Goal: Use online tool/utility: Utilize a website feature to perform a specific function

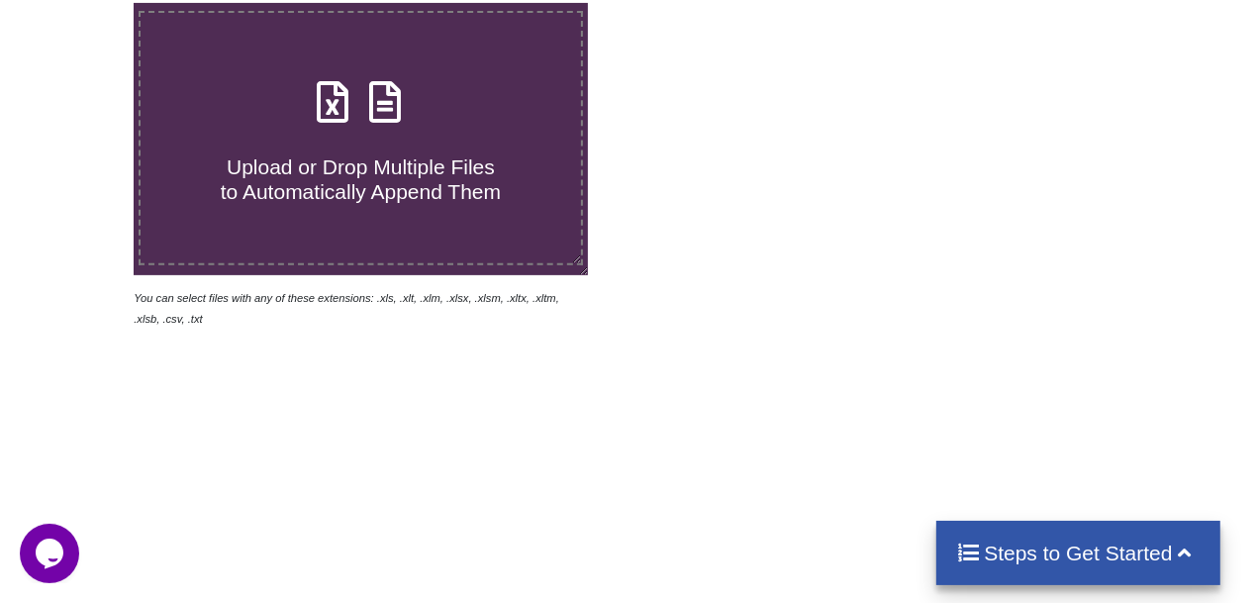
scroll to position [98, 0]
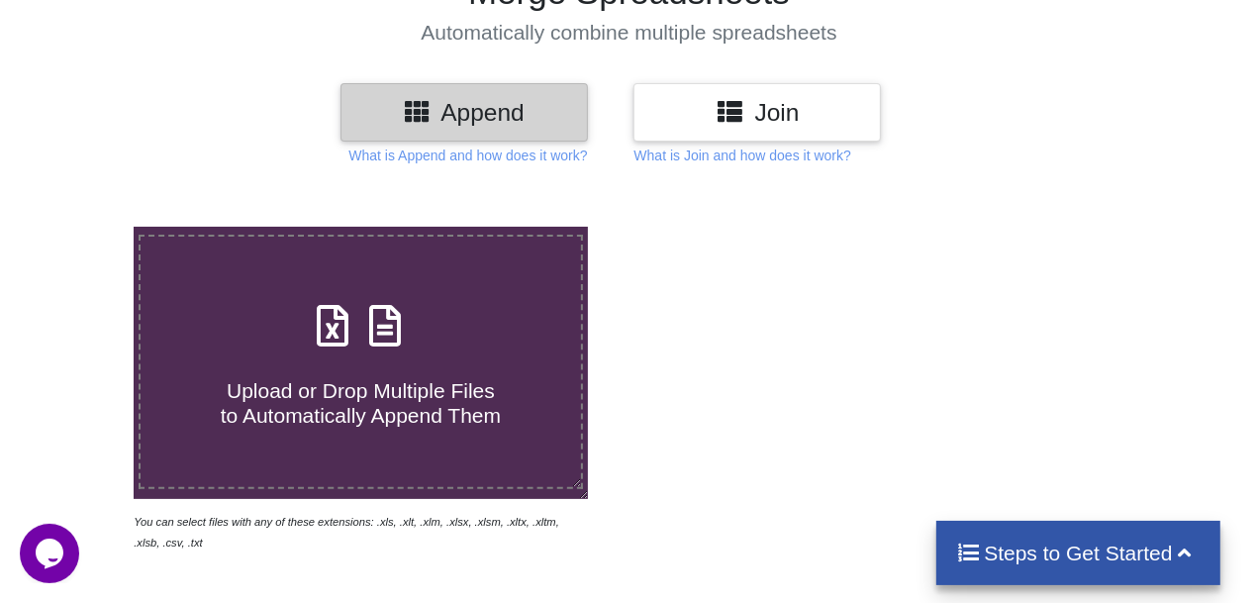
scroll to position [296, 0]
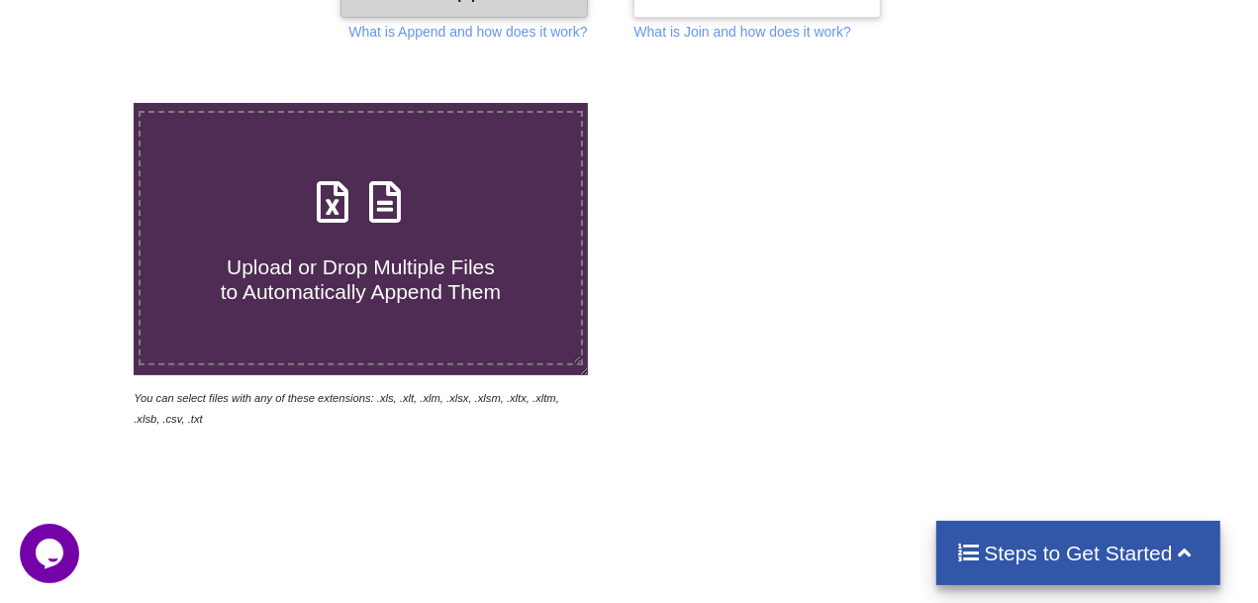
click at [426, 227] on div "Upload or Drop Multiple Files to Automatically Append Them" at bounding box center [361, 238] width 440 height 134
click at [82, 103] on input "Upload or Drop Multiple Files to Automatically Append Them" at bounding box center [82, 103] width 0 height 0
type input "C:\fakepath\PROPOSAL S3S240101A-1-MK APITORIA UNIT 6 CTU [PHONE_NUMBER] SPARES.…"
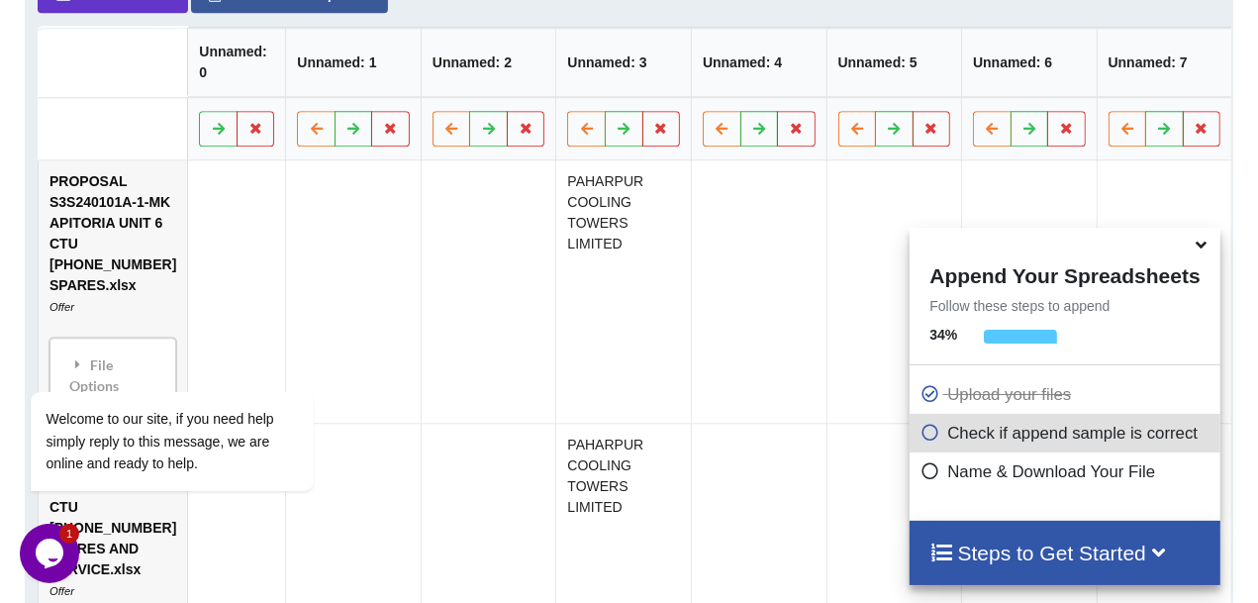
scroll to position [408, 0]
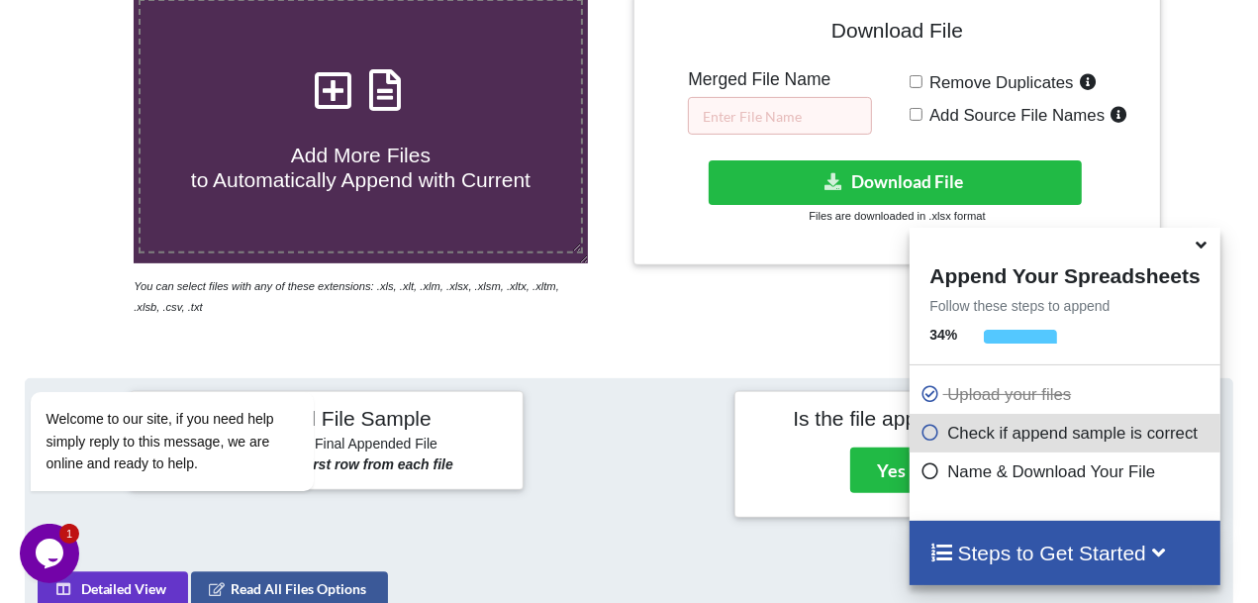
click at [1200, 250] on icon at bounding box center [1202, 242] width 21 height 18
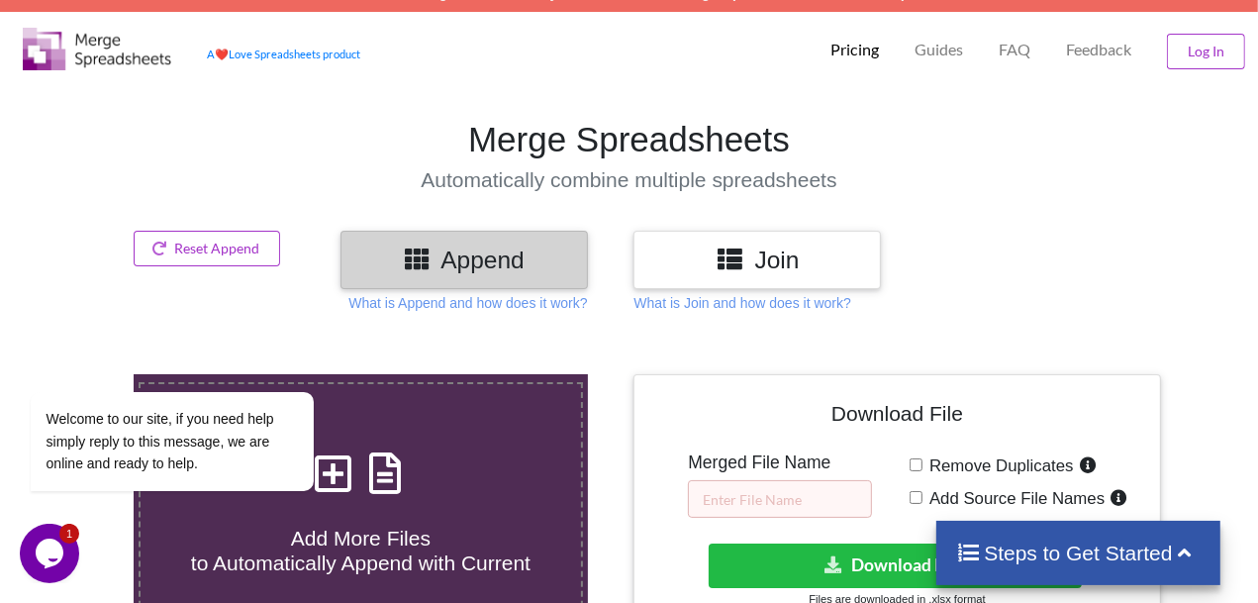
scroll to position [12, 0]
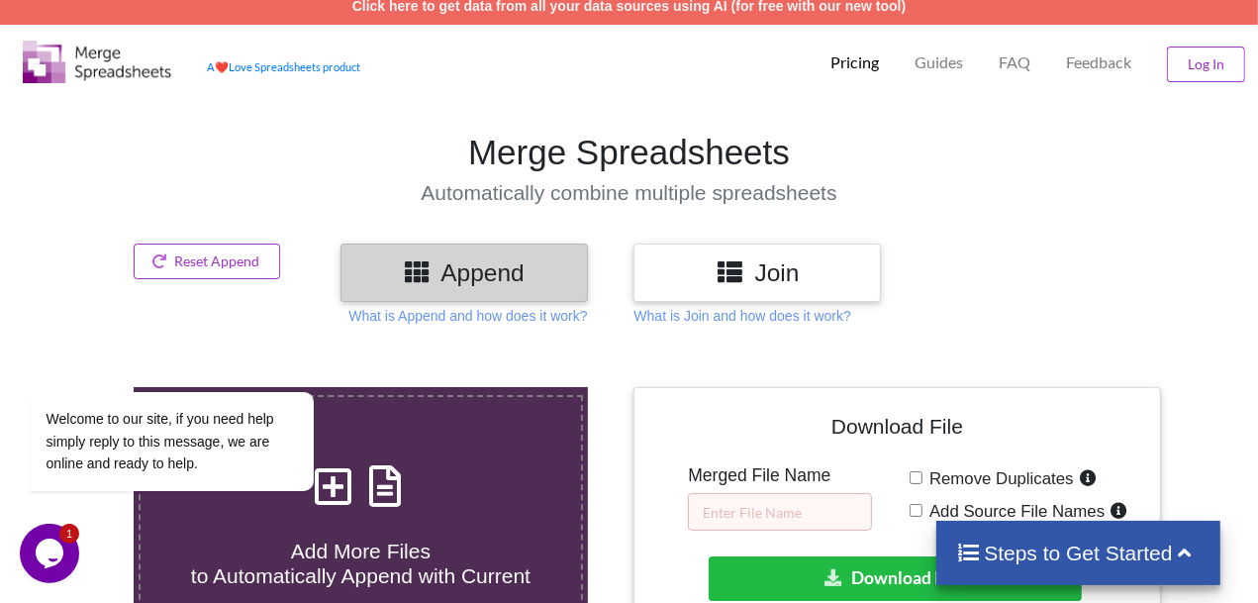
click at [524, 283] on h3 "Append" at bounding box center [464, 272] width 218 height 29
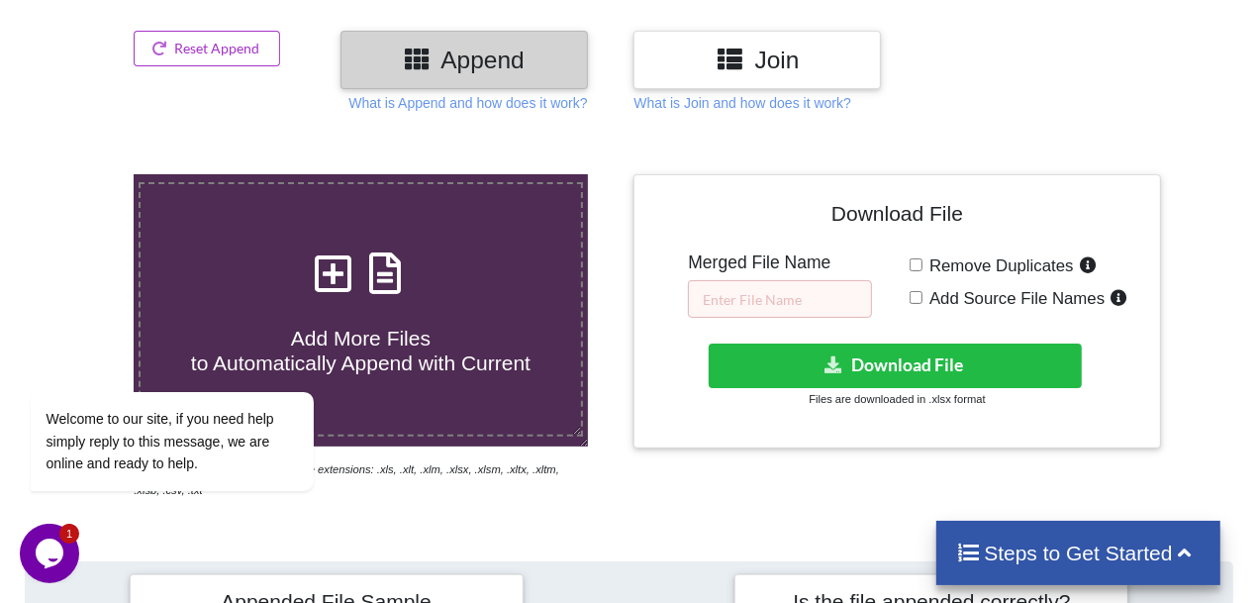
scroll to position [210, 0]
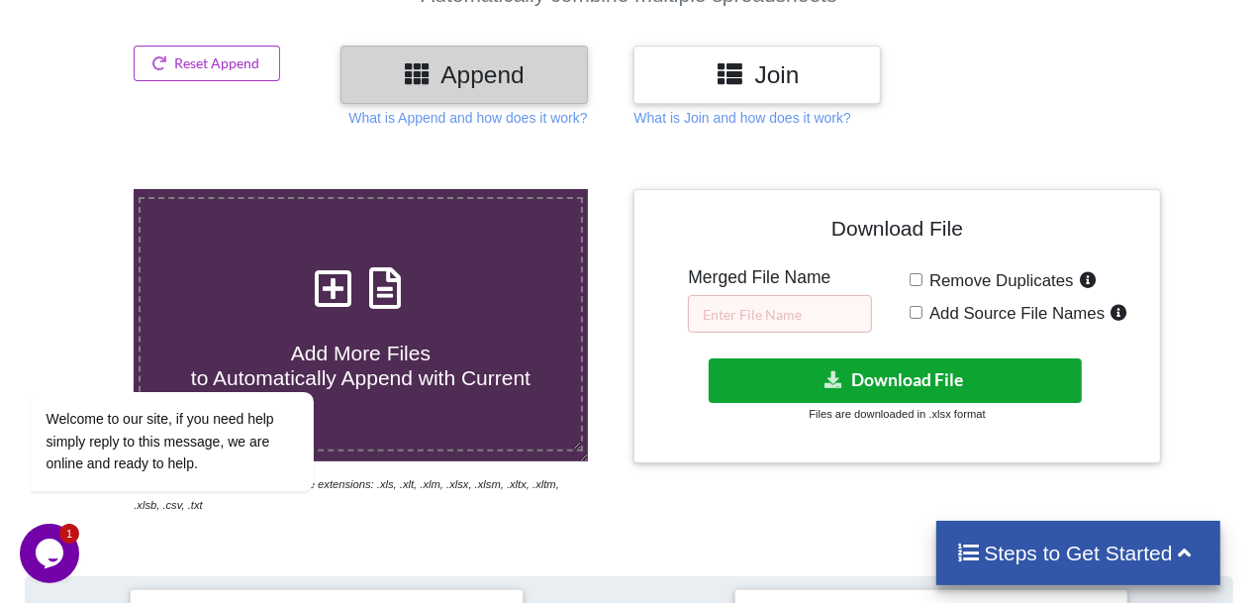
click at [870, 375] on button "Download File" at bounding box center [895, 380] width 373 height 45
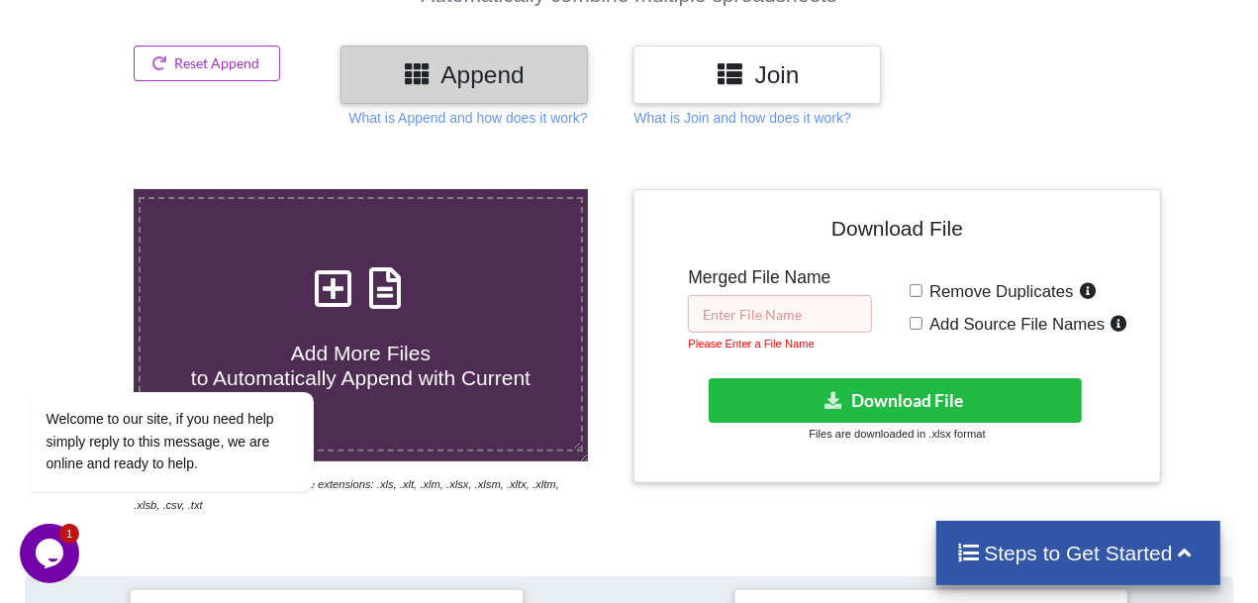
click at [815, 315] on input "text" at bounding box center [780, 314] width 184 height 38
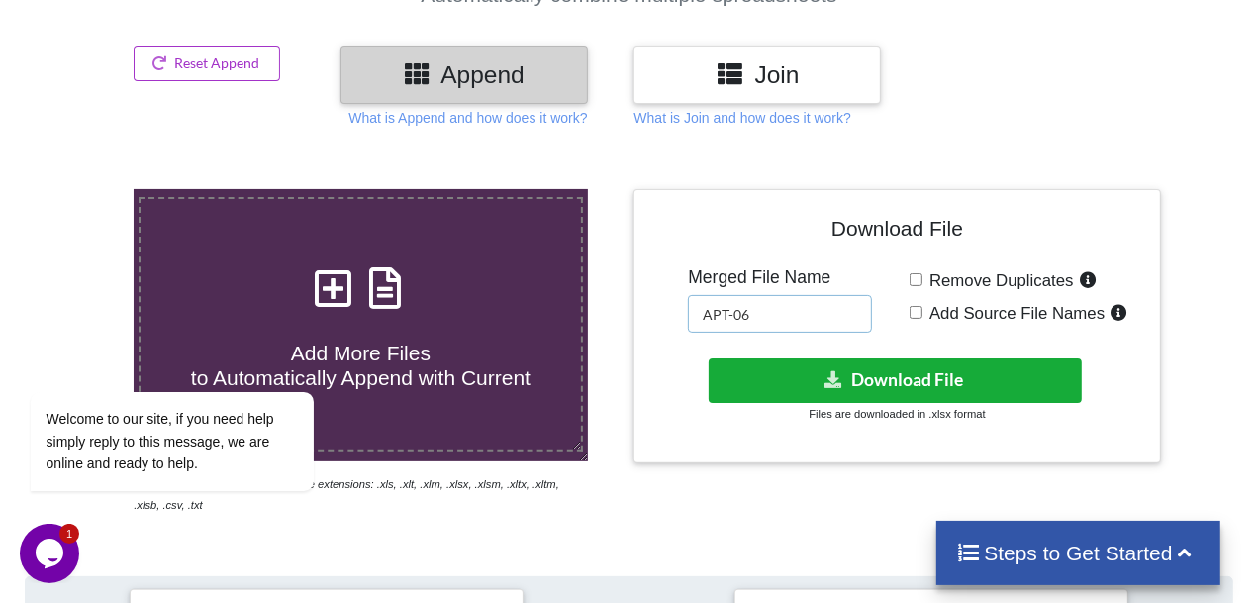
type input "APT-06"
click at [867, 382] on button "Download File" at bounding box center [895, 380] width 373 height 45
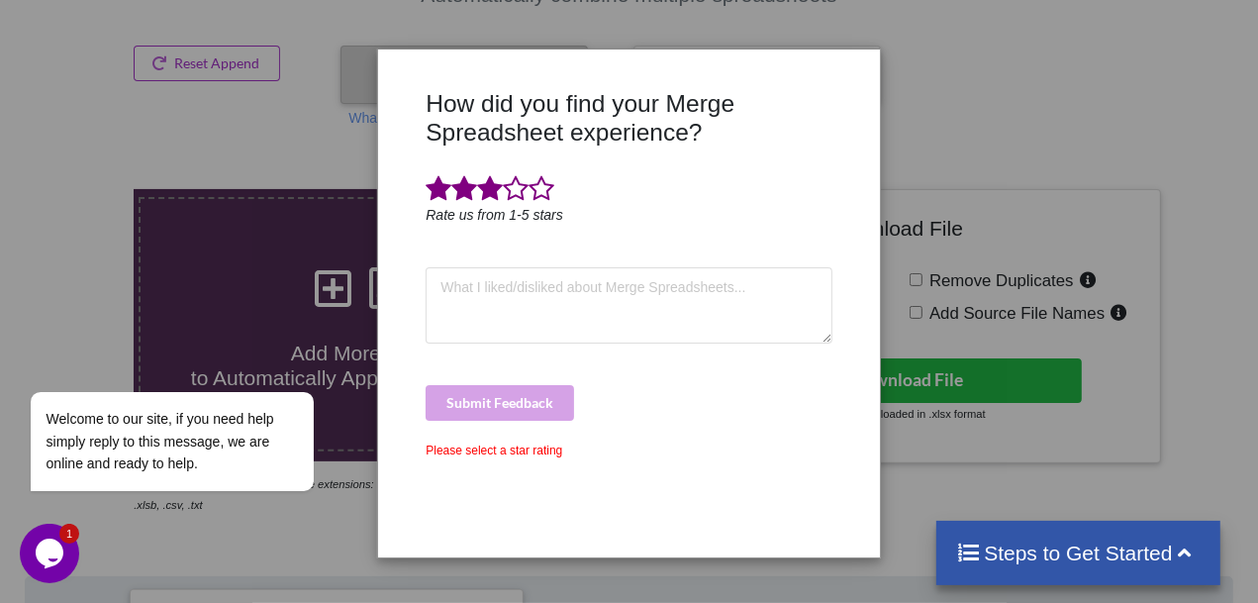
click at [478, 190] on span at bounding box center [490, 189] width 26 height 28
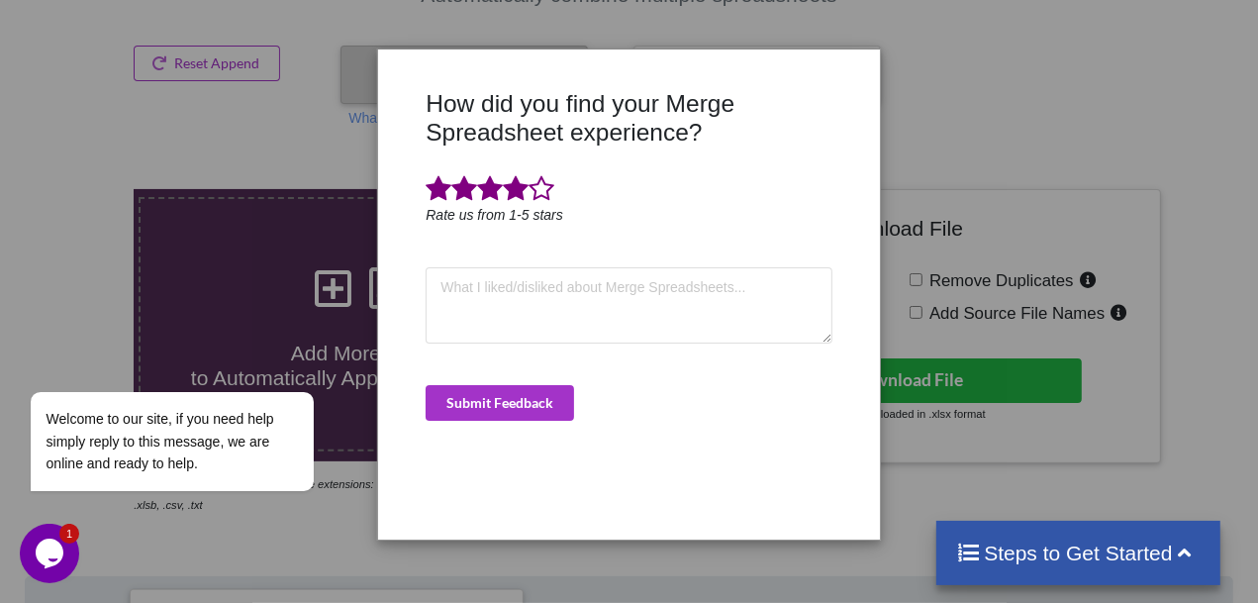
click at [512, 191] on span at bounding box center [516, 189] width 26 height 28
click at [501, 295] on textarea at bounding box center [629, 305] width 406 height 77
type textarea "SC"
click at [501, 405] on button "Submit Feedback" at bounding box center [500, 403] width 148 height 36
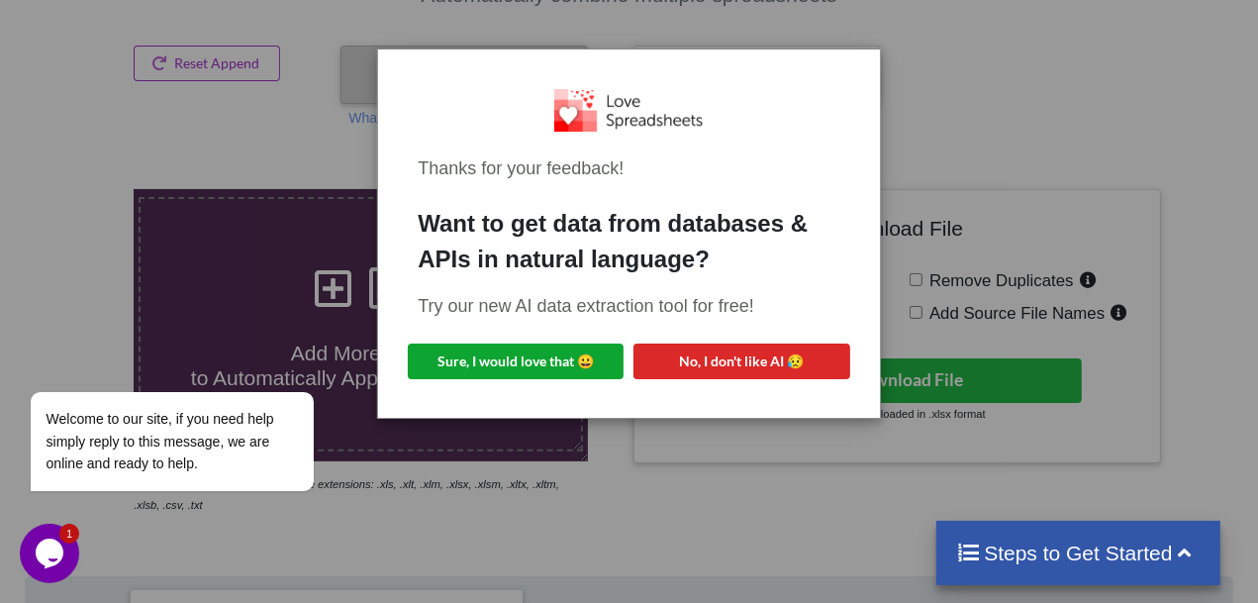
click at [504, 368] on button "Sure, I would love that 😀" at bounding box center [516, 361] width 216 height 36
click at [254, 108] on div "Thanks for your feedback! Want to get data from databases & APIs in natural lan…" at bounding box center [629, 301] width 1258 height 603
